Goal: Navigation & Orientation: Find specific page/section

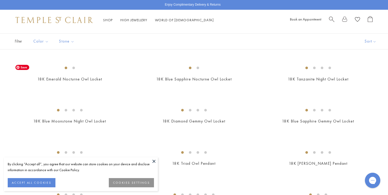
scroll to position [31, 0]
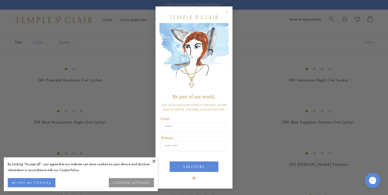
click at [225, 13] on circle "Close dialog" at bounding box center [226, 12] width 6 height 6
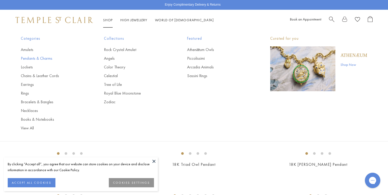
click at [43, 59] on link "Pendants & Charms" at bounding box center [52, 59] width 63 height 6
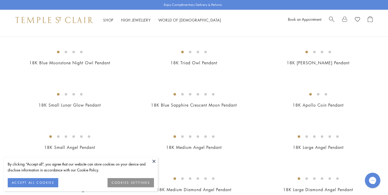
scroll to position [134, 0]
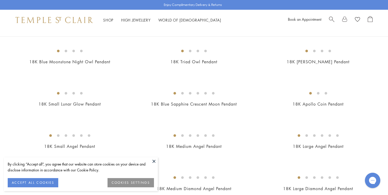
click at [155, 162] on button at bounding box center [154, 162] width 8 height 8
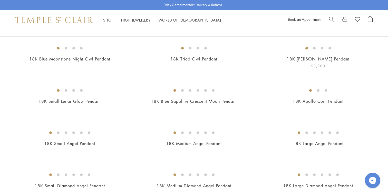
scroll to position [0, 0]
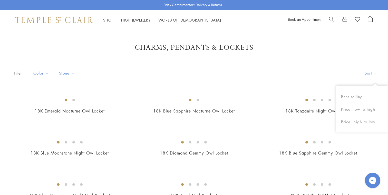
click at [370, 73] on button "Sort" at bounding box center [370, 73] width 35 height 16
click at [353, 96] on button "Best selling" at bounding box center [362, 97] width 52 height 13
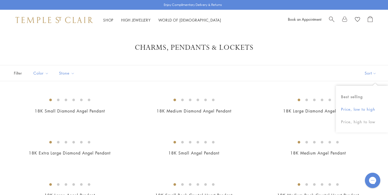
click at [356, 110] on button "Price, low to high" at bounding box center [362, 109] width 52 height 13
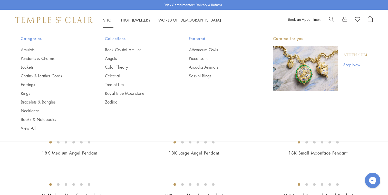
click at [46, 17] on img at bounding box center [53, 20] width 77 height 6
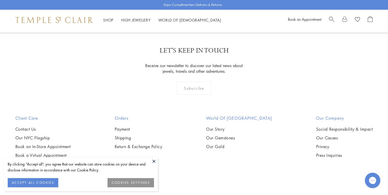
scroll to position [1493, 0]
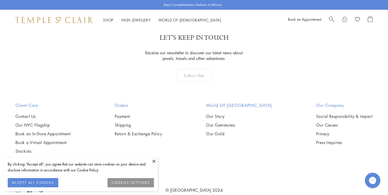
click at [153, 162] on button at bounding box center [154, 162] width 8 height 8
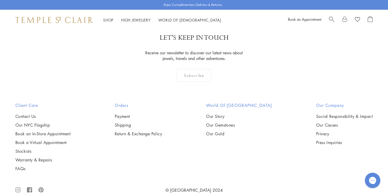
click at [19, 182] on icon ".cls-1{fill:none;stroke:#878787;stroke-miterlimit:10;stroke-width:1.91px;}.cls-…" at bounding box center [17, 190] width 5 height 16
